Goal: Obtain resource: Download file/media

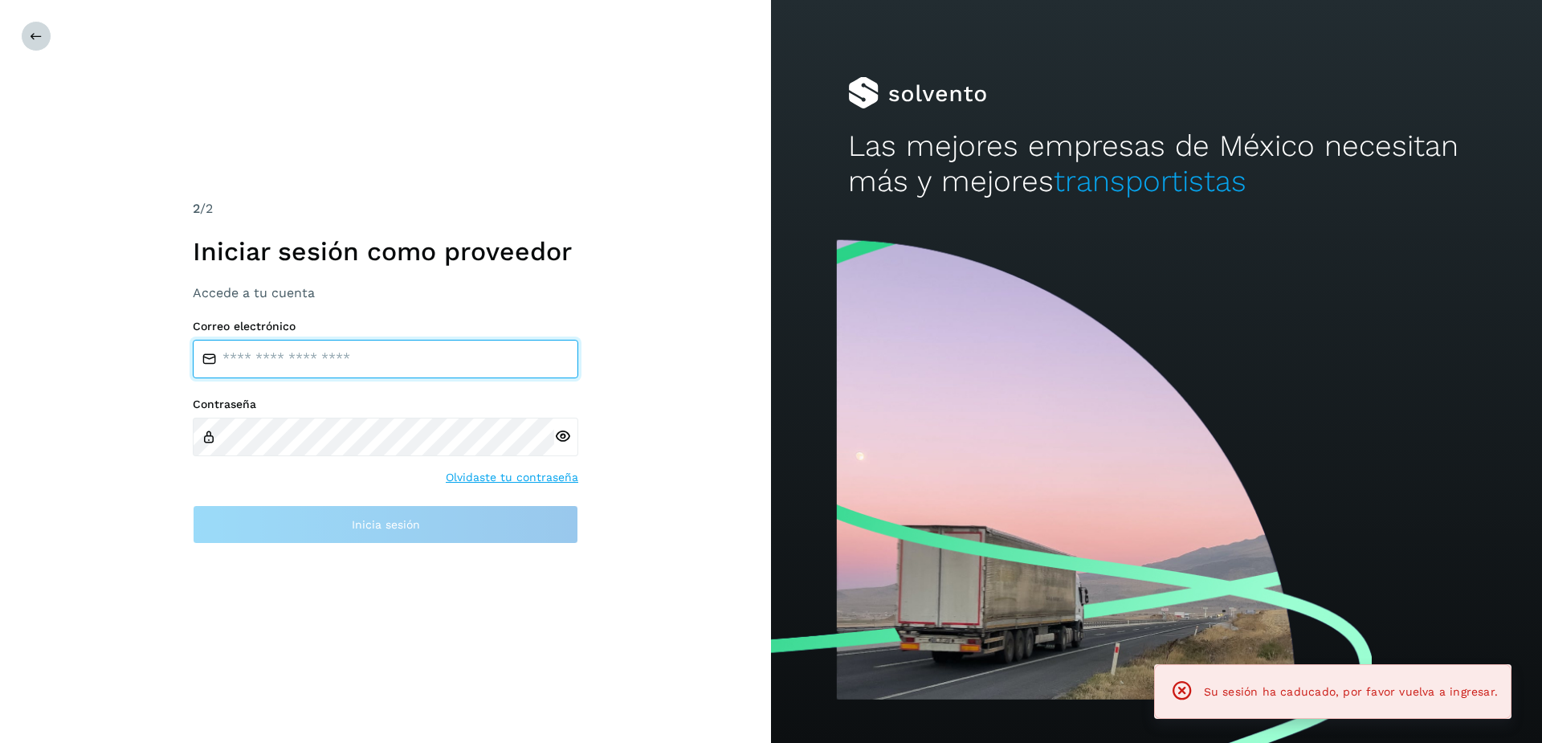
type input "**********"
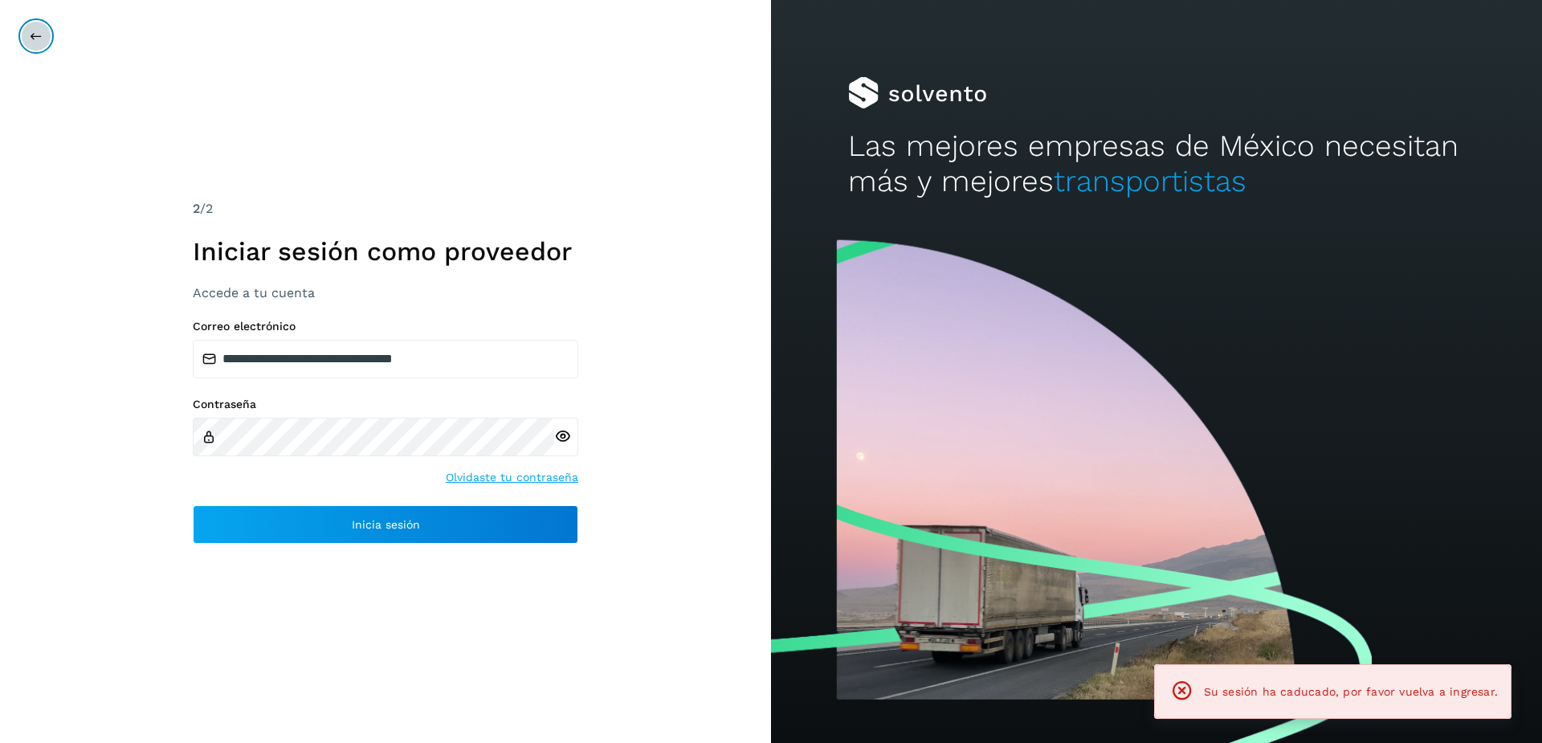
click at [31, 38] on icon at bounding box center [36, 36] width 13 height 13
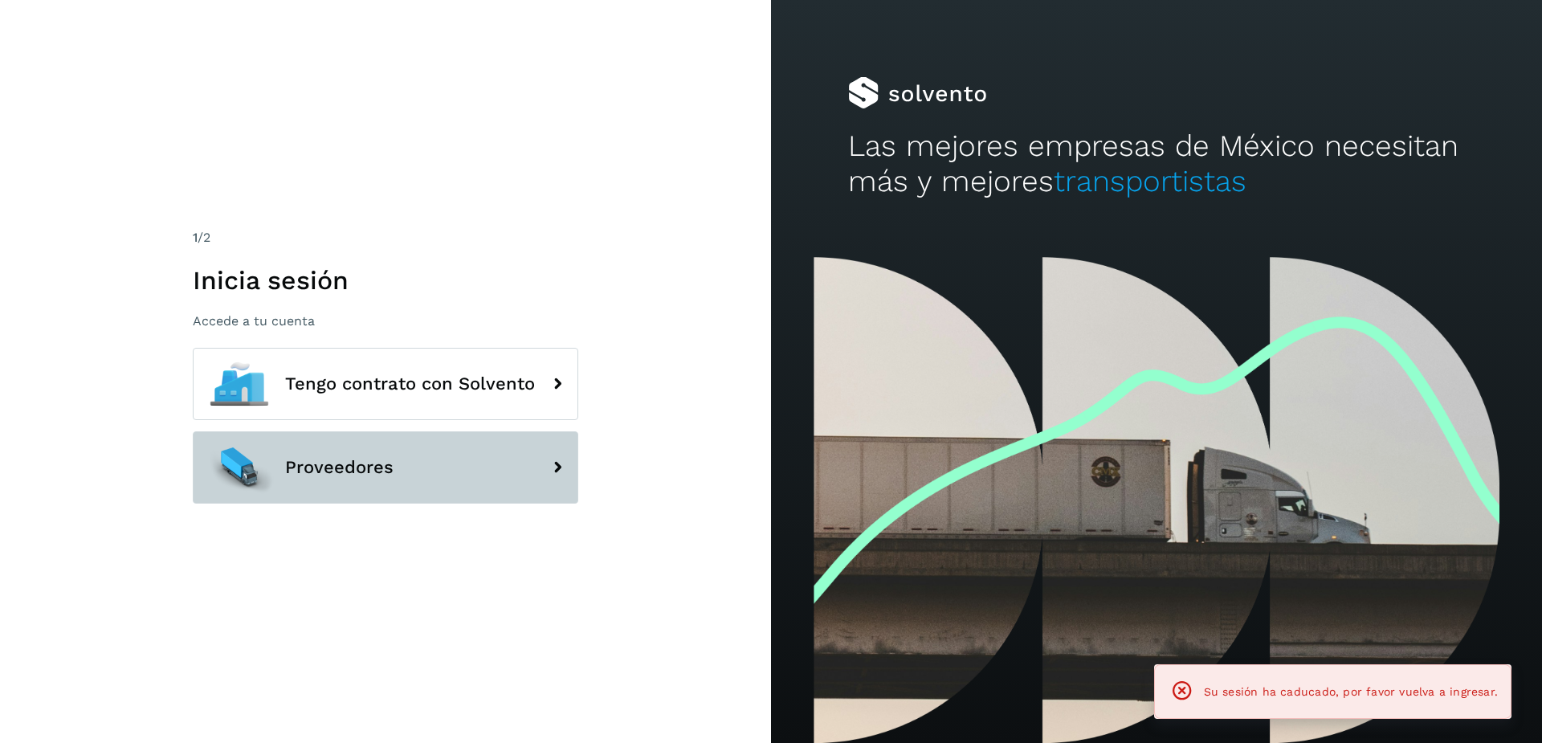
click at [327, 458] on span "Proveedores" at bounding box center [339, 467] width 108 height 19
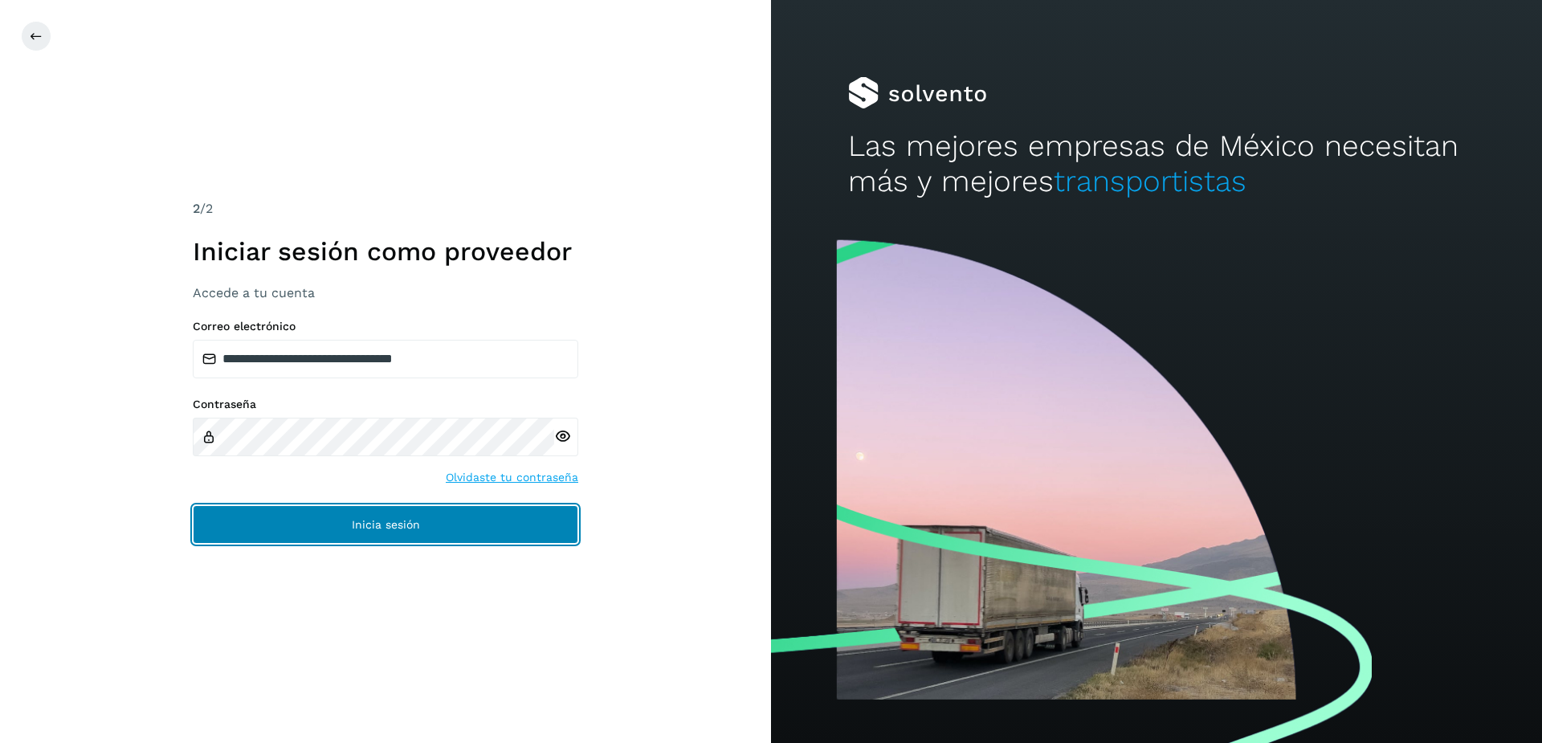
click at [501, 520] on button "Inicia sesión" at bounding box center [386, 524] width 386 height 39
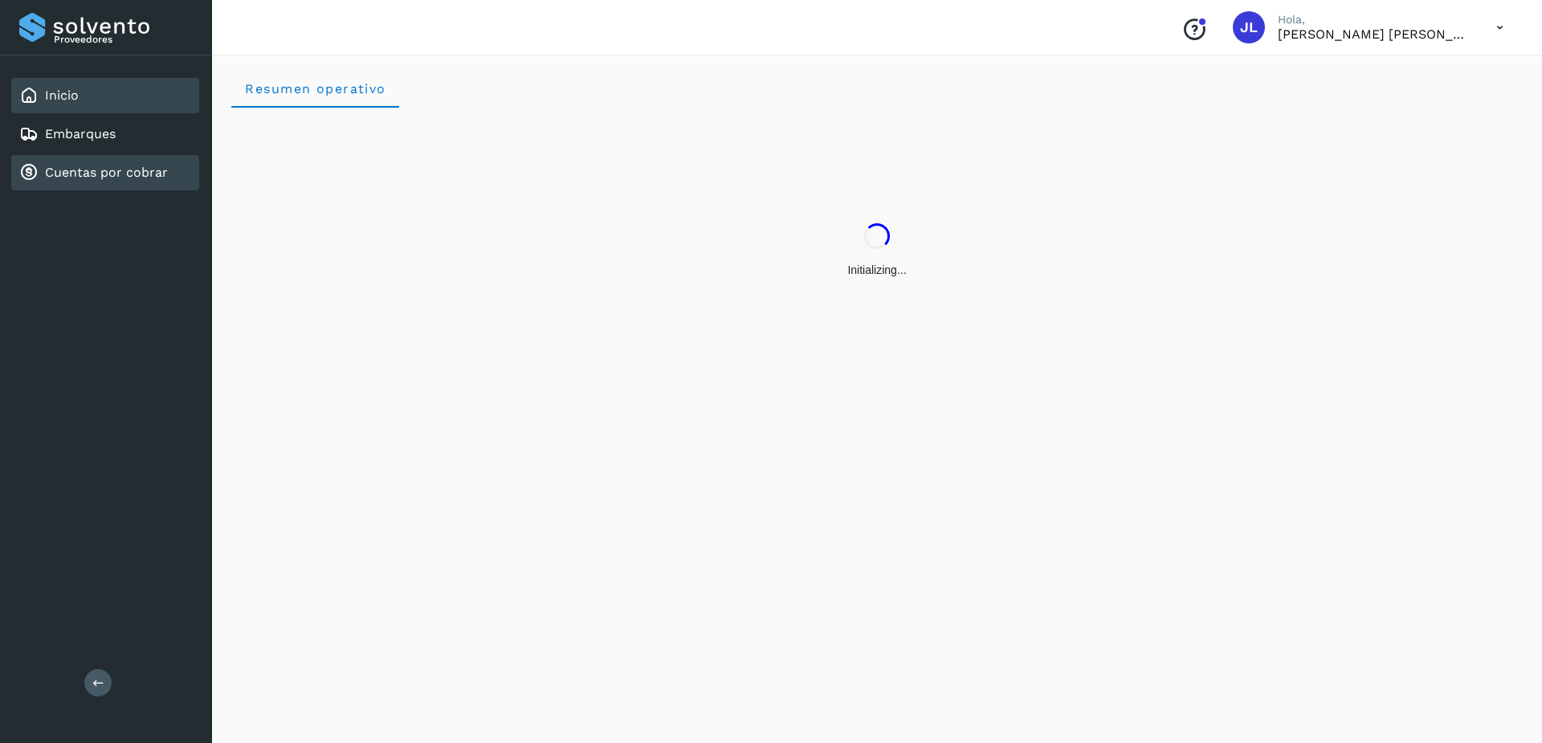
click at [84, 181] on div "Cuentas por cobrar" at bounding box center [93, 172] width 149 height 19
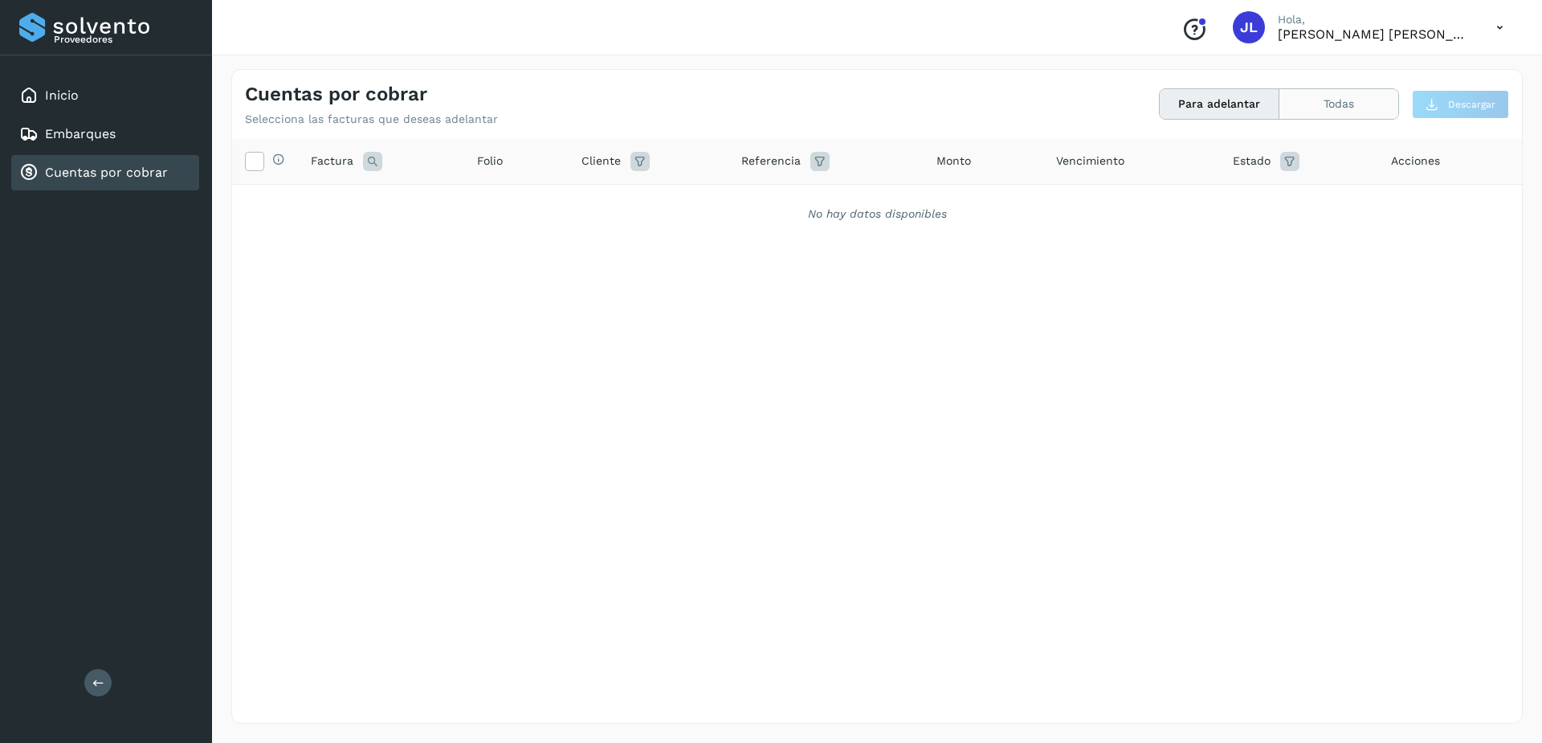
click at [1299, 114] on button "Todas" at bounding box center [1339, 104] width 119 height 30
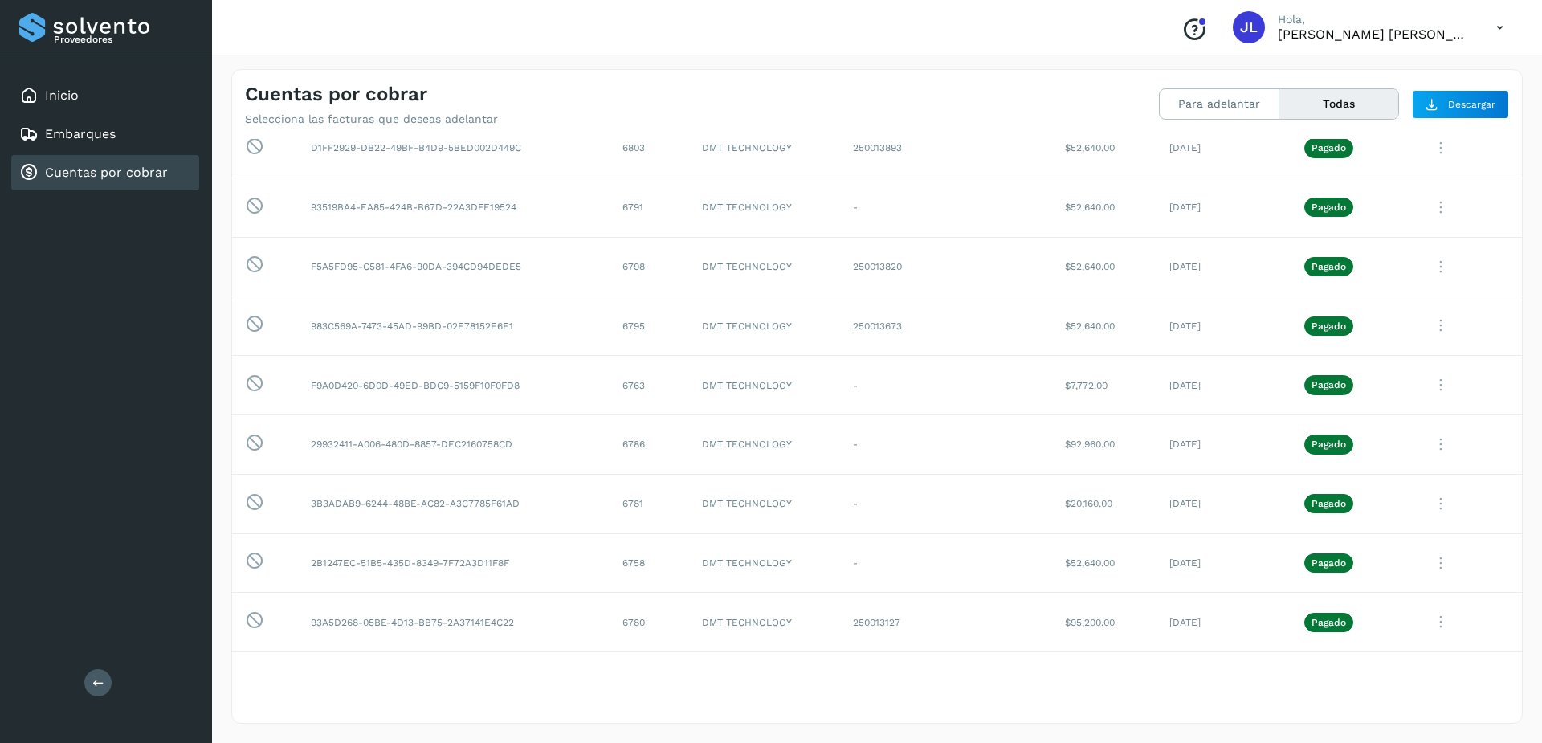
scroll to position [884, 0]
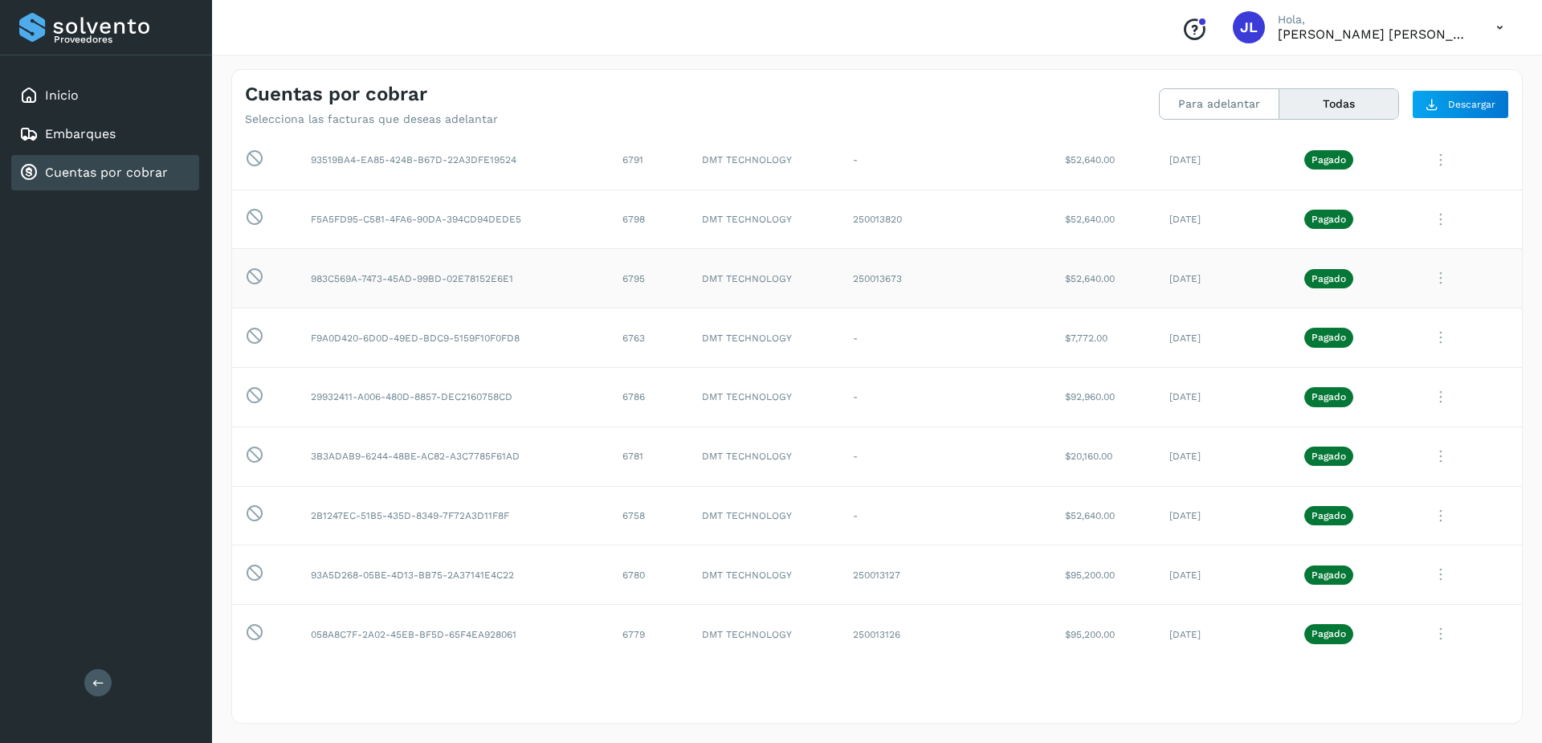
click at [1427, 279] on icon at bounding box center [1441, 278] width 32 height 33
click at [1368, 379] on button "C.Solvento" at bounding box center [1413, 380] width 191 height 31
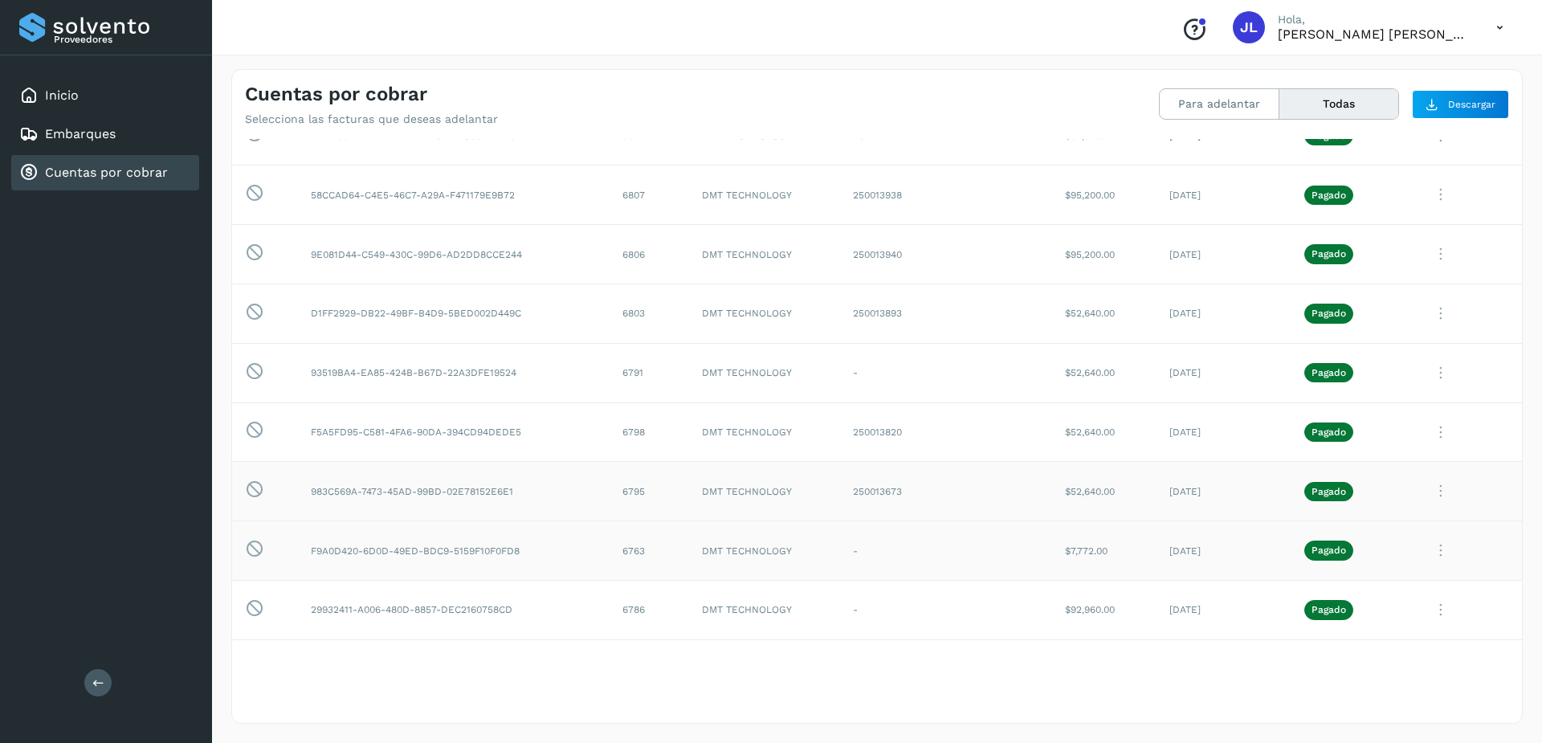
scroll to position [643, 0]
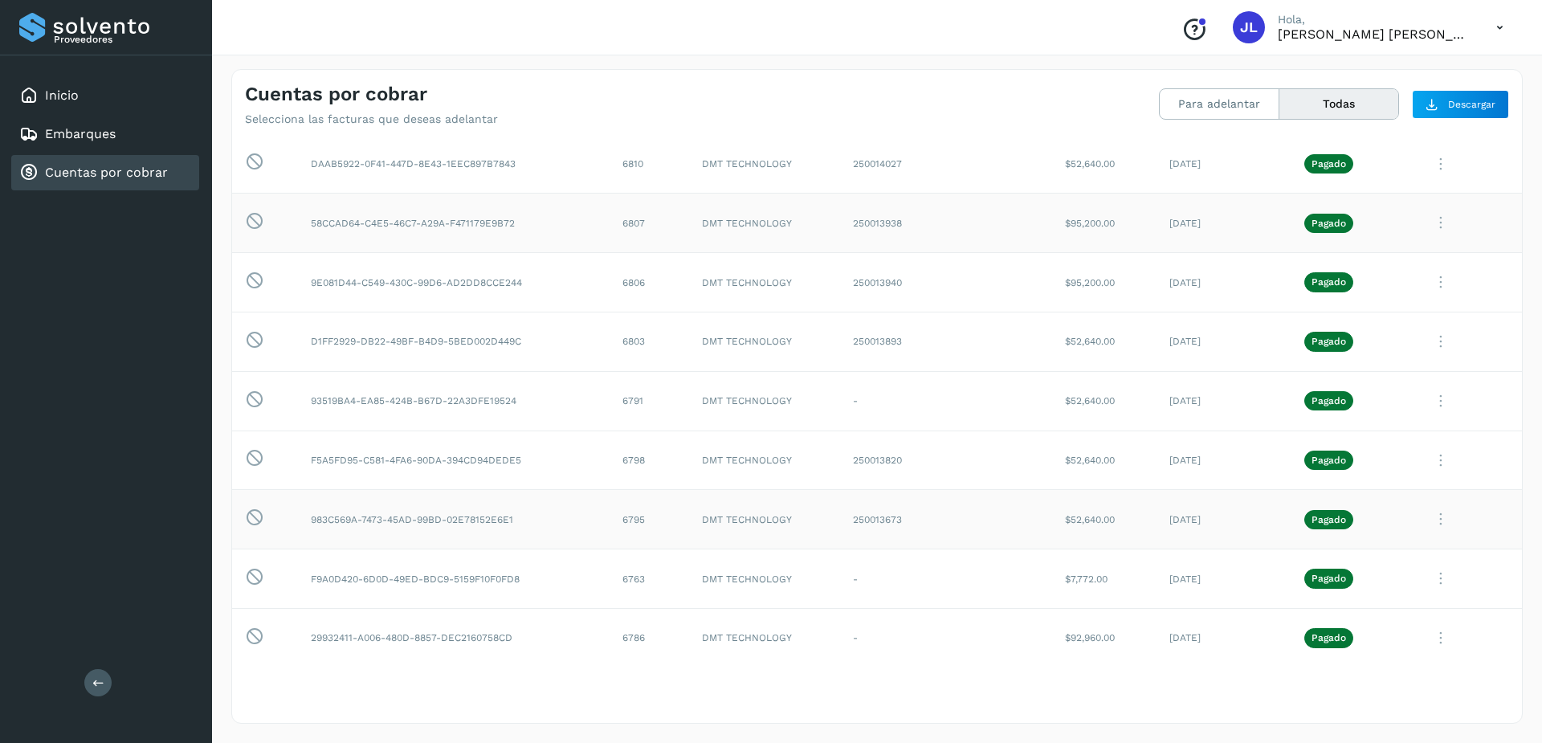
click at [1429, 221] on icon at bounding box center [1441, 222] width 32 height 33
click at [1376, 353] on button "CEP" at bounding box center [1413, 356] width 191 height 31
click at [1431, 227] on icon at bounding box center [1441, 222] width 32 height 33
click at [1346, 369] on button "CEP" at bounding box center [1413, 356] width 191 height 31
click at [1426, 226] on icon at bounding box center [1441, 222] width 32 height 33
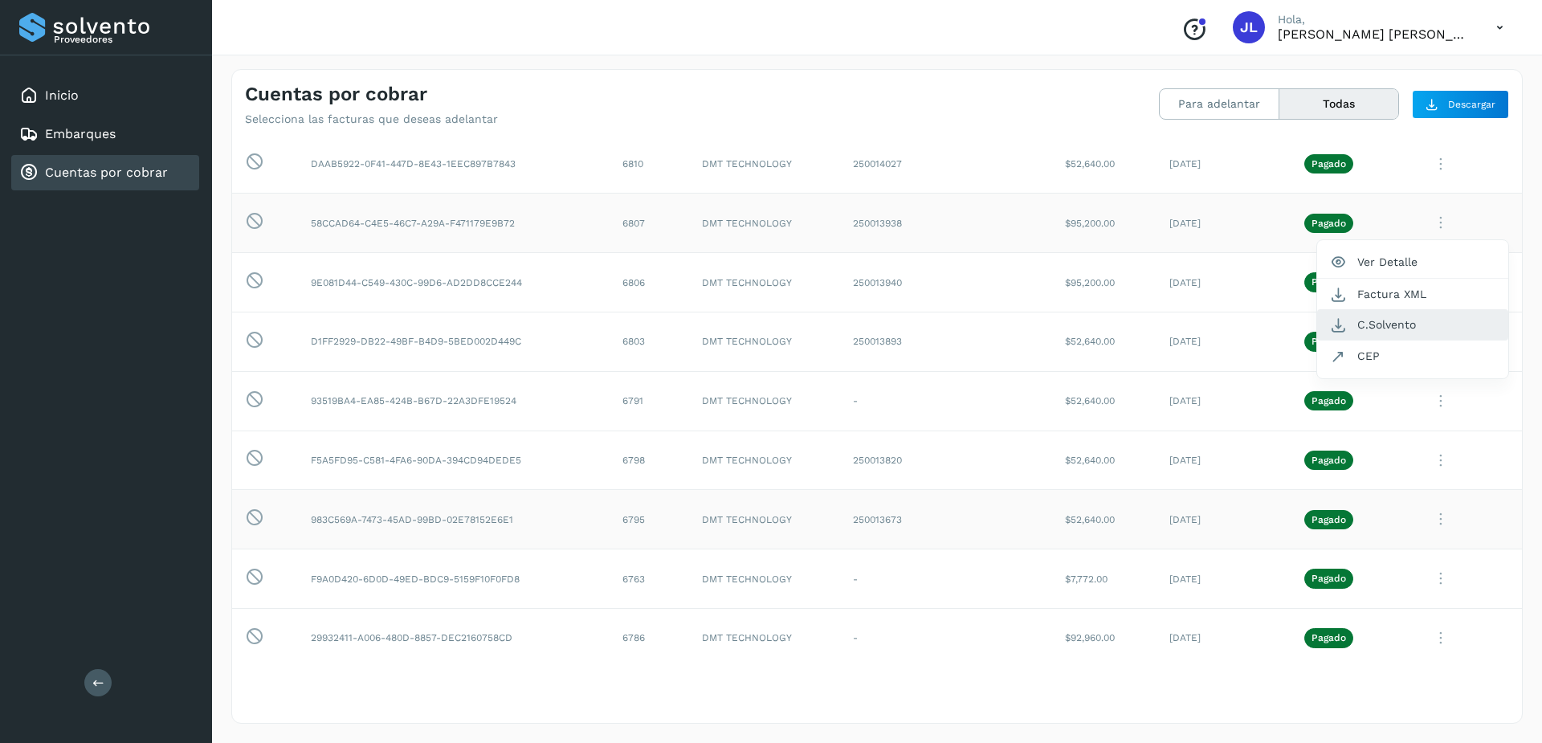
click at [1383, 323] on button "C.Solvento" at bounding box center [1413, 324] width 191 height 31
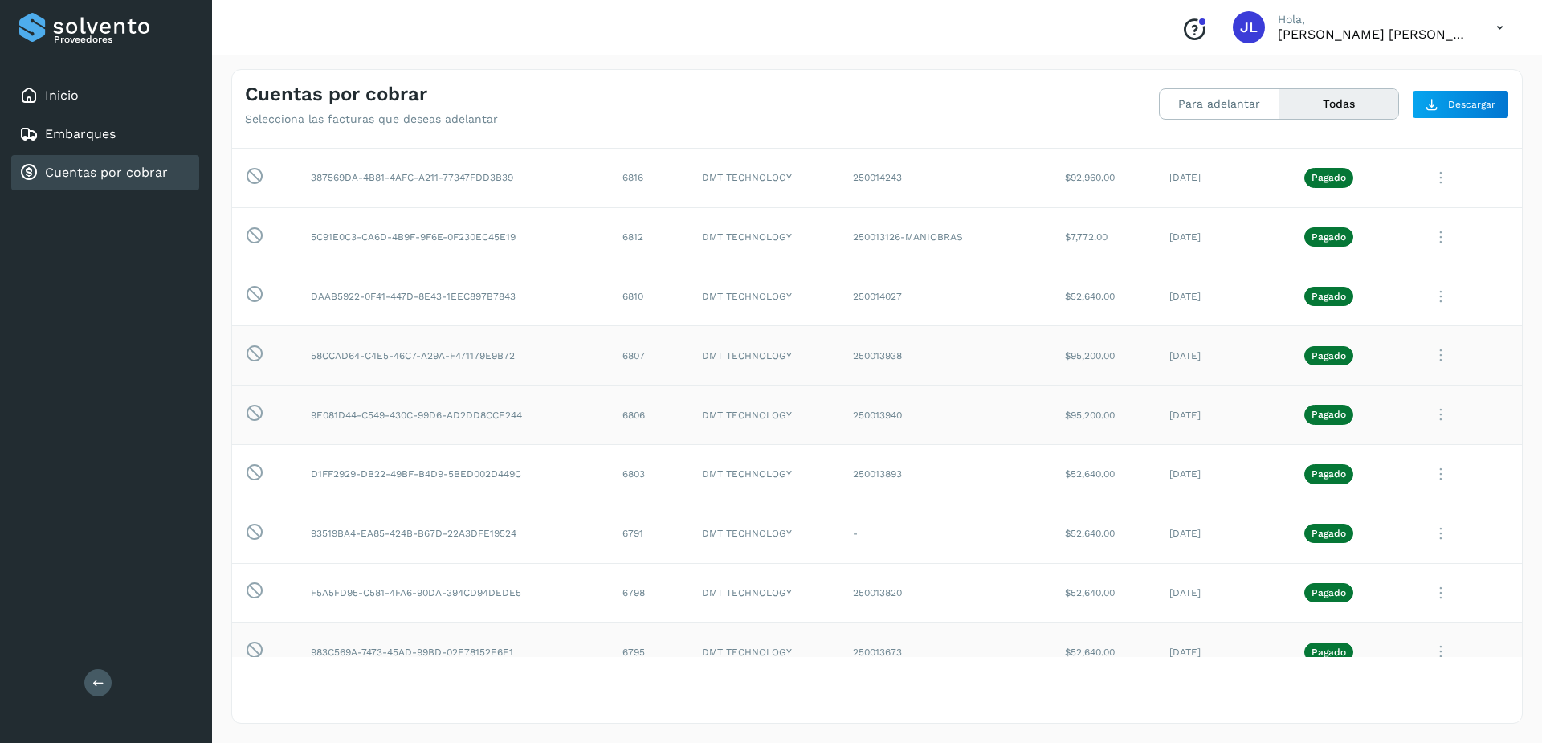
scroll to position [482, 0]
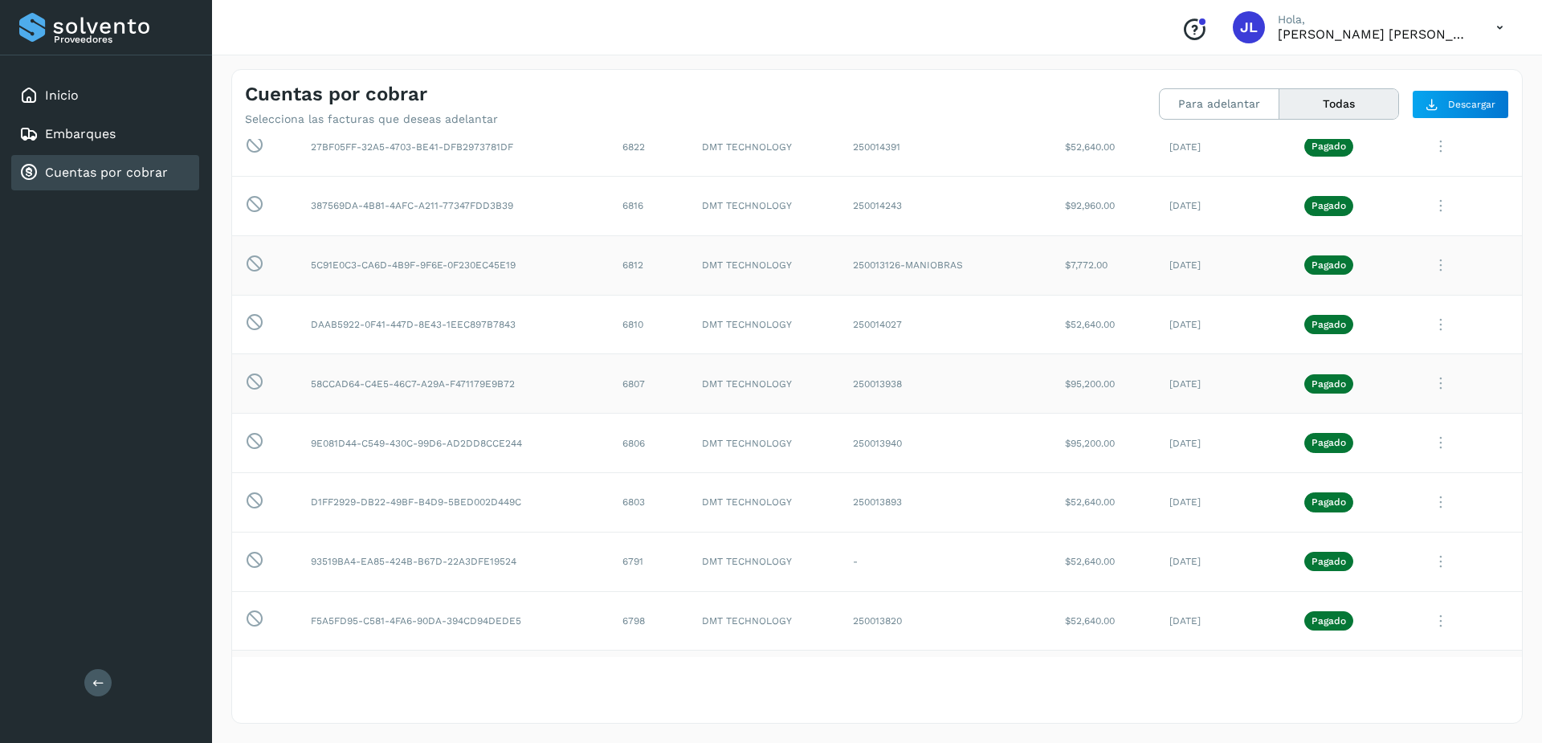
click at [1444, 262] on icon at bounding box center [1441, 265] width 32 height 33
click at [1432, 264] on div at bounding box center [771, 371] width 1542 height 743
click at [1430, 273] on icon at bounding box center [1441, 265] width 32 height 33
click at [1386, 372] on button "C.Solvento" at bounding box center [1413, 366] width 191 height 31
click at [1428, 211] on icon at bounding box center [1441, 206] width 32 height 33
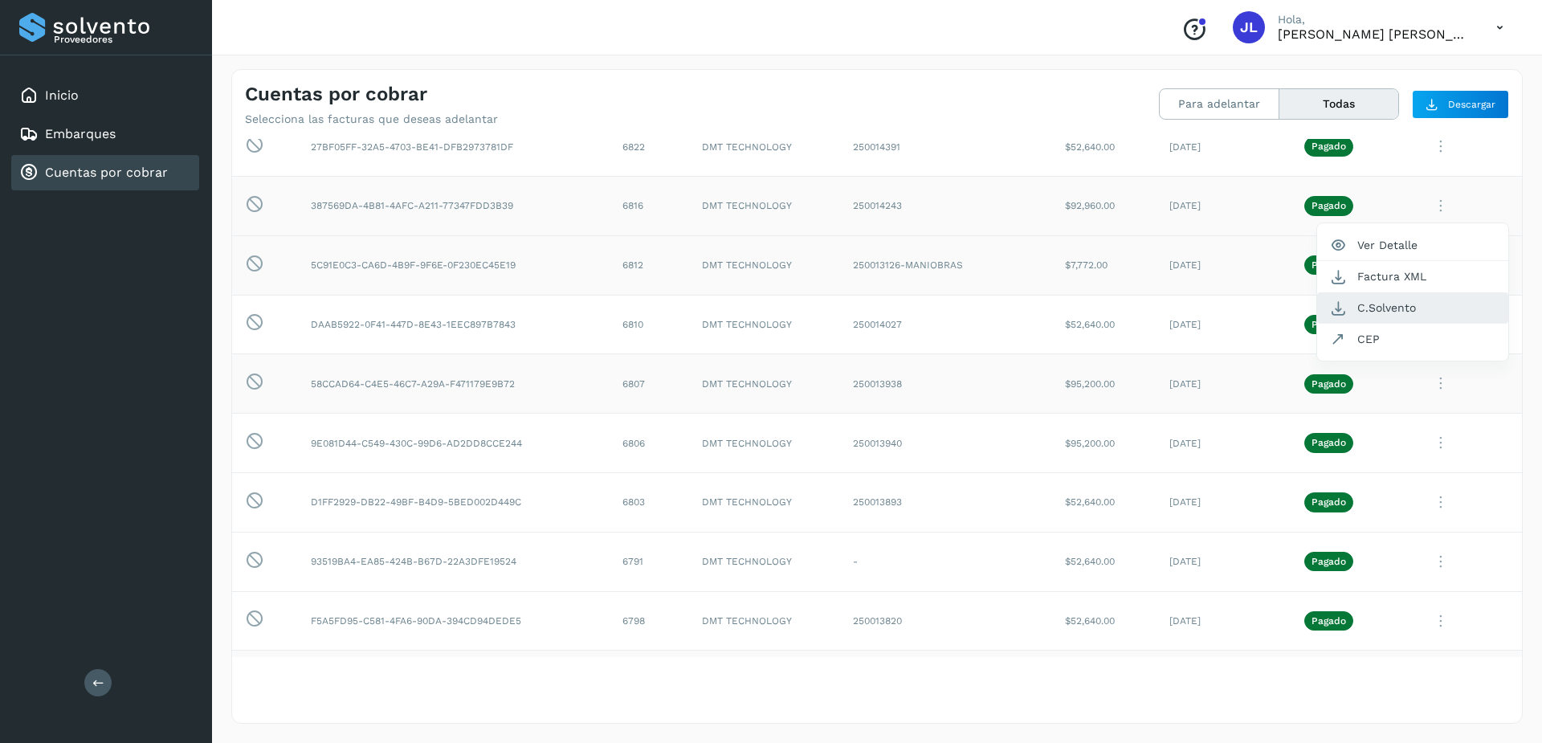
click at [1366, 312] on button "C.Solvento" at bounding box center [1413, 307] width 191 height 31
click at [1427, 143] on icon at bounding box center [1441, 146] width 32 height 33
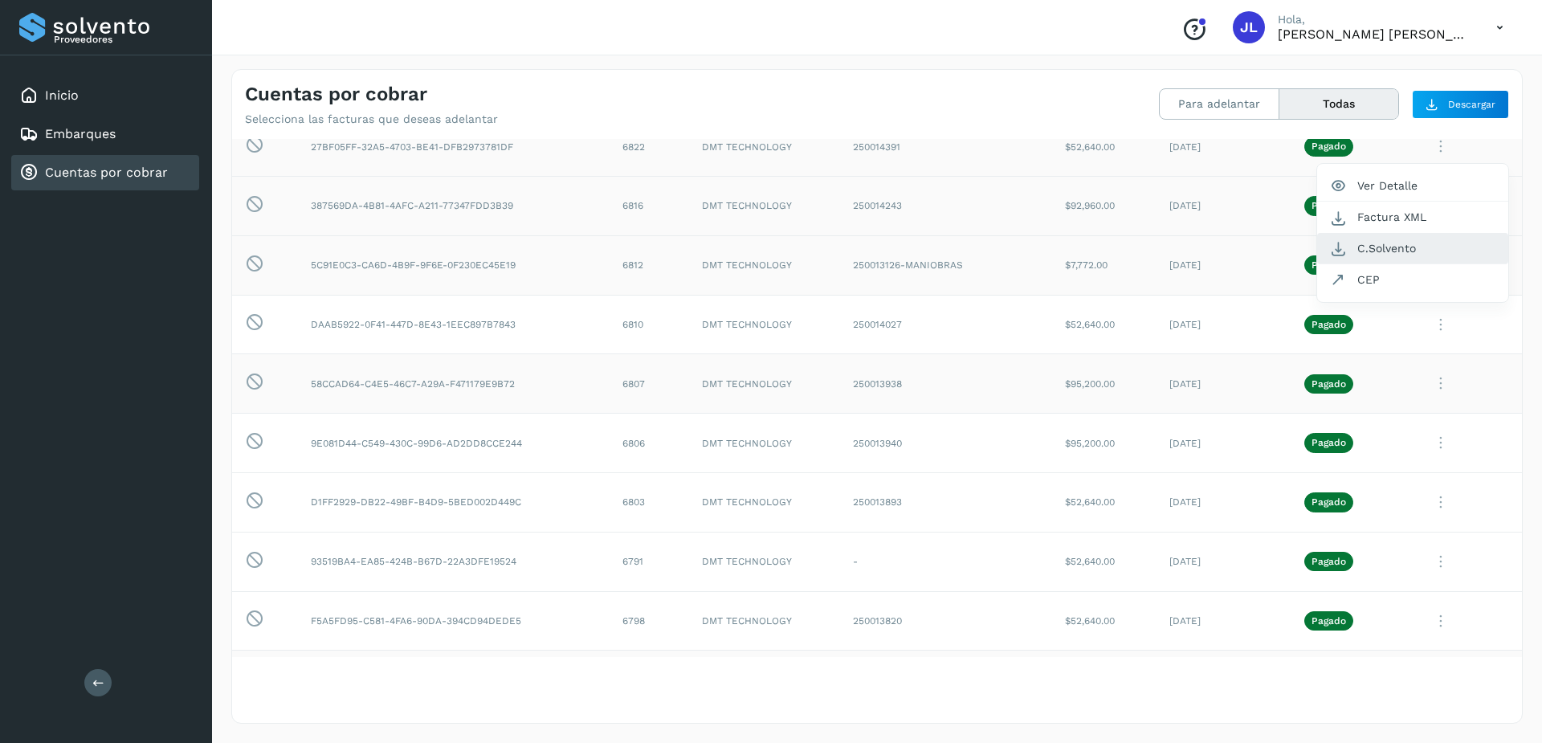
click at [1373, 254] on button "C.Solvento" at bounding box center [1413, 248] width 191 height 31
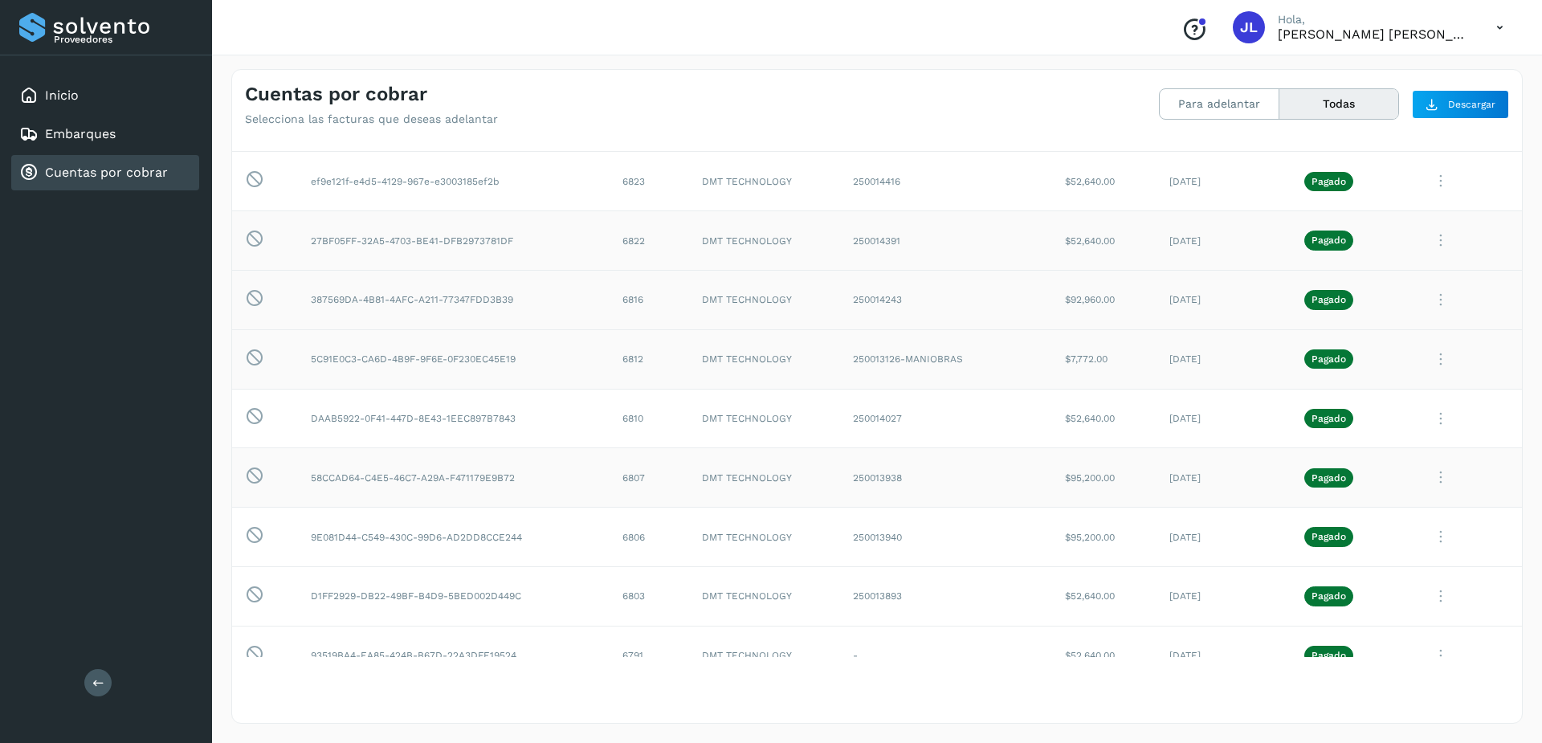
scroll to position [241, 0]
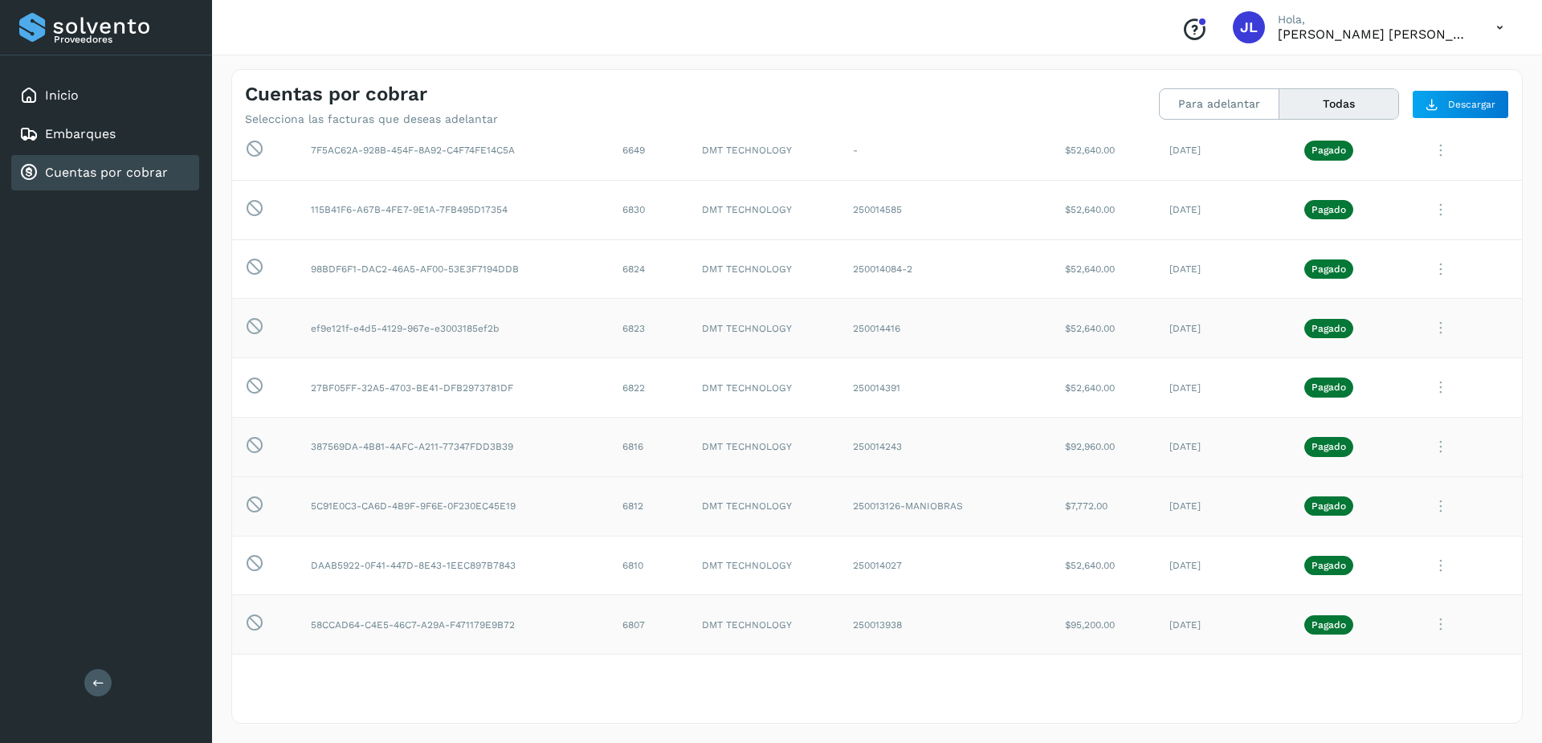
click at [1428, 329] on icon at bounding box center [1441, 328] width 32 height 33
click at [1392, 427] on button "C.Solvento" at bounding box center [1413, 430] width 191 height 31
click at [1433, 271] on icon at bounding box center [1441, 269] width 32 height 33
click at [1367, 379] on button "C.Solvento" at bounding box center [1413, 370] width 191 height 31
click at [1426, 205] on icon at bounding box center [1441, 210] width 32 height 33
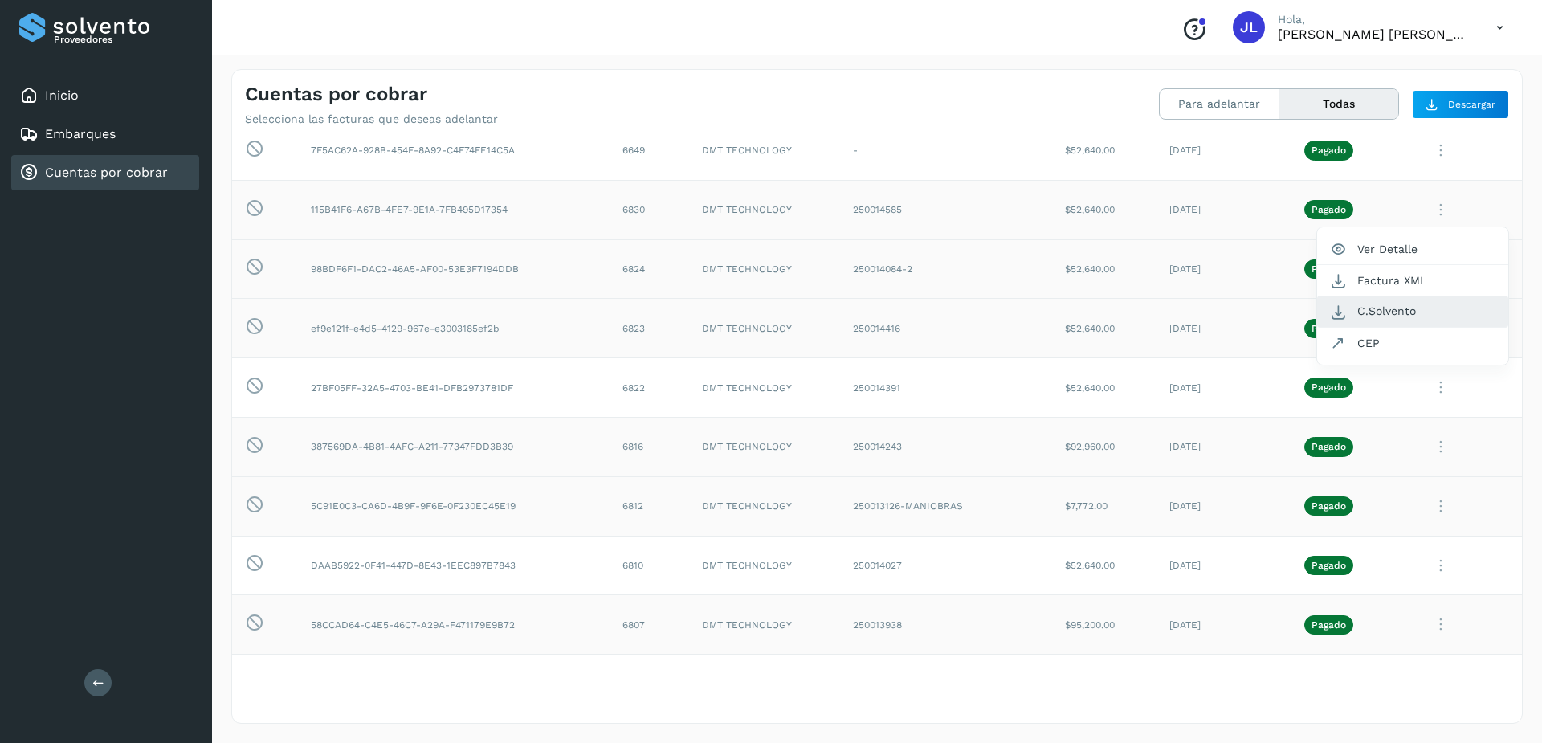
click at [1363, 316] on button "C.Solvento" at bounding box center [1413, 311] width 191 height 31
